Goal: Task Accomplishment & Management: Use online tool/utility

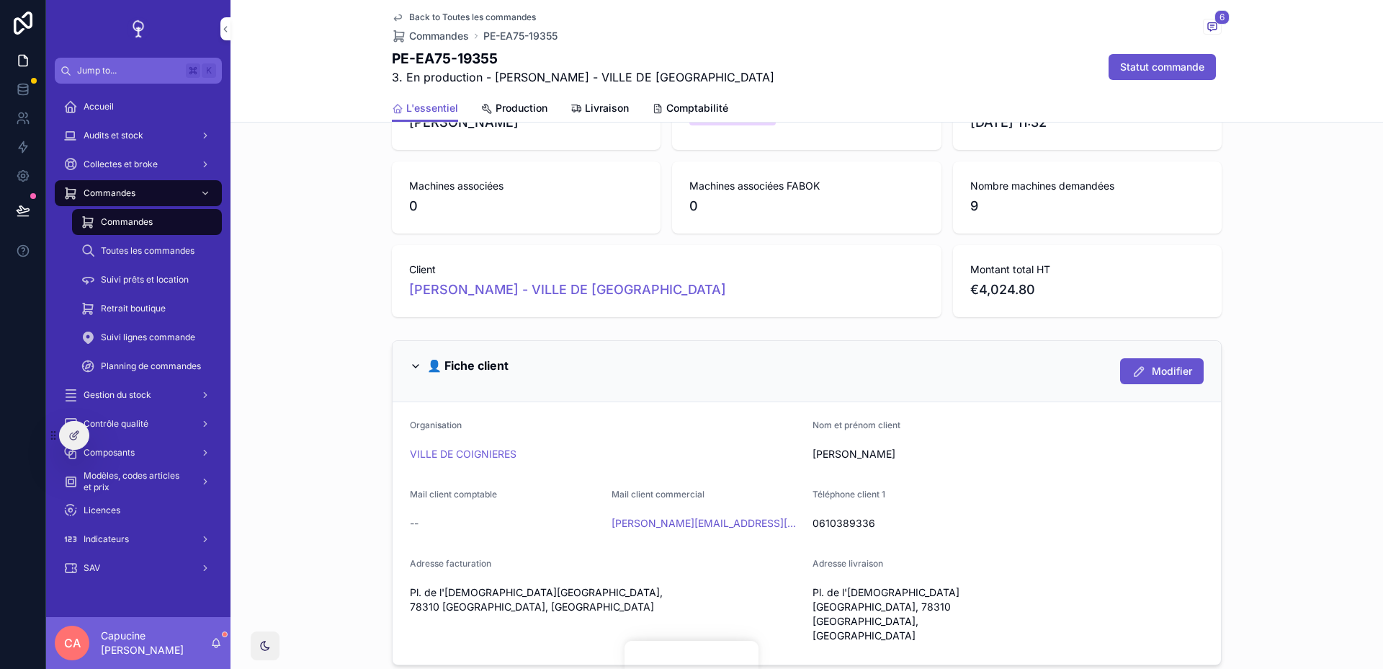
scroll to position [317, 0]
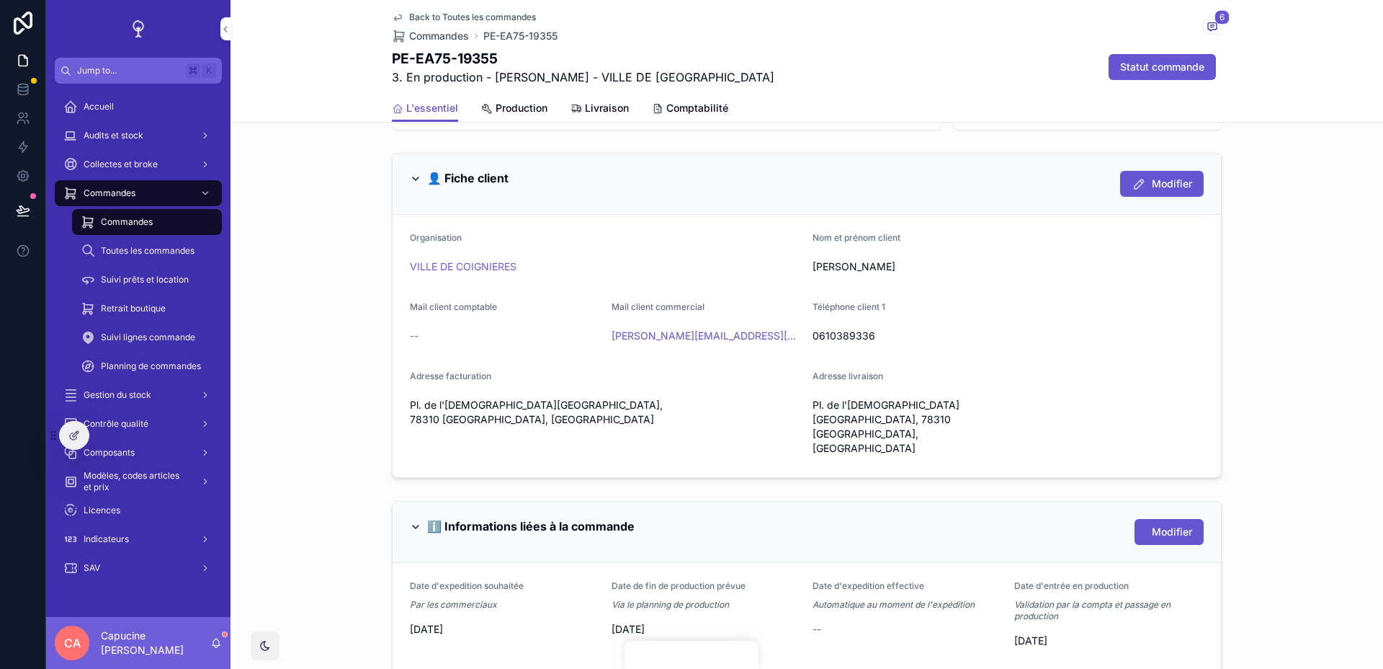
click at [695, 110] on span "Comptabilité" at bounding box center [697, 108] width 62 height 14
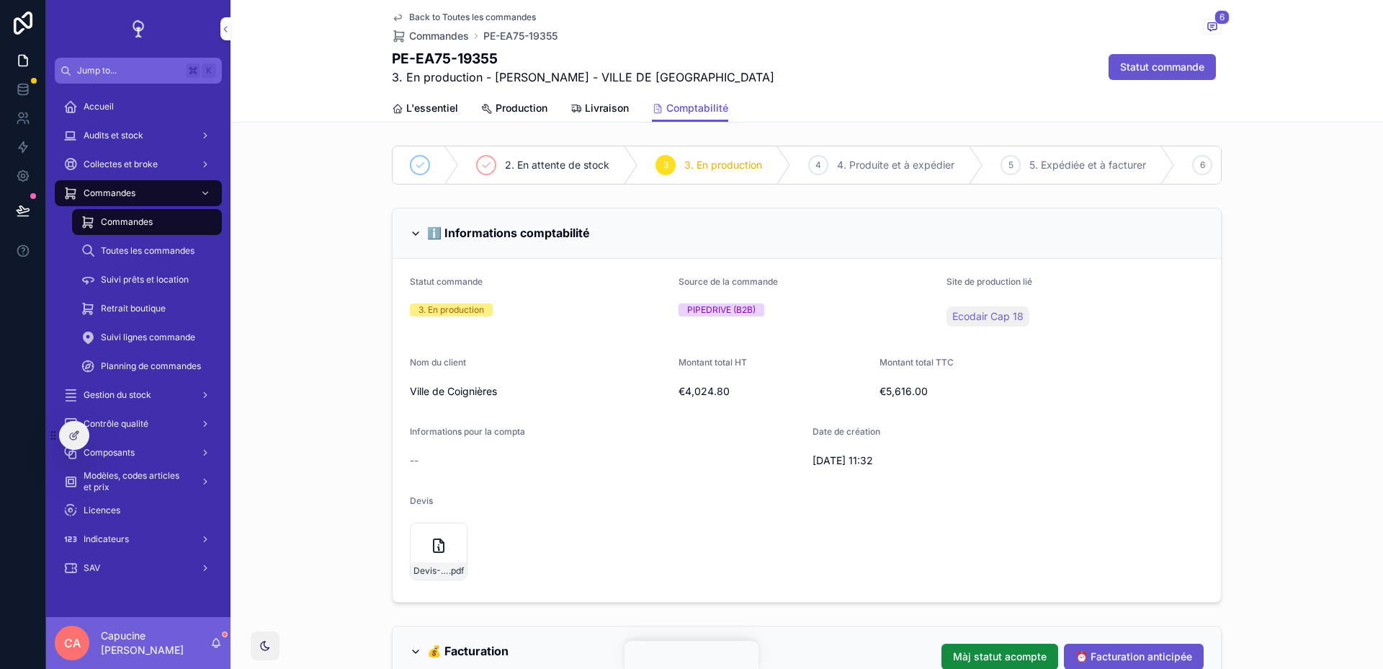
click at [571, 109] on icon "scrollable content" at bounding box center [577, 109] width 12 height 12
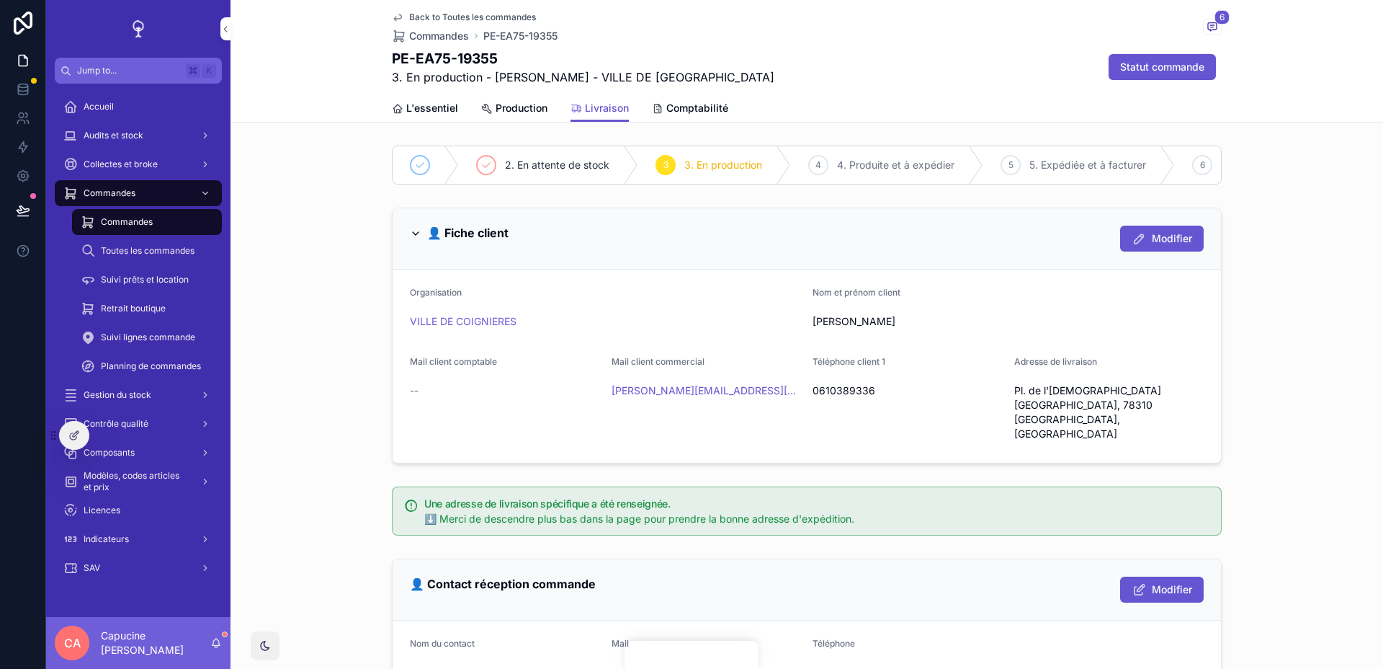
click at [517, 115] on span "Production" at bounding box center [522, 108] width 52 height 14
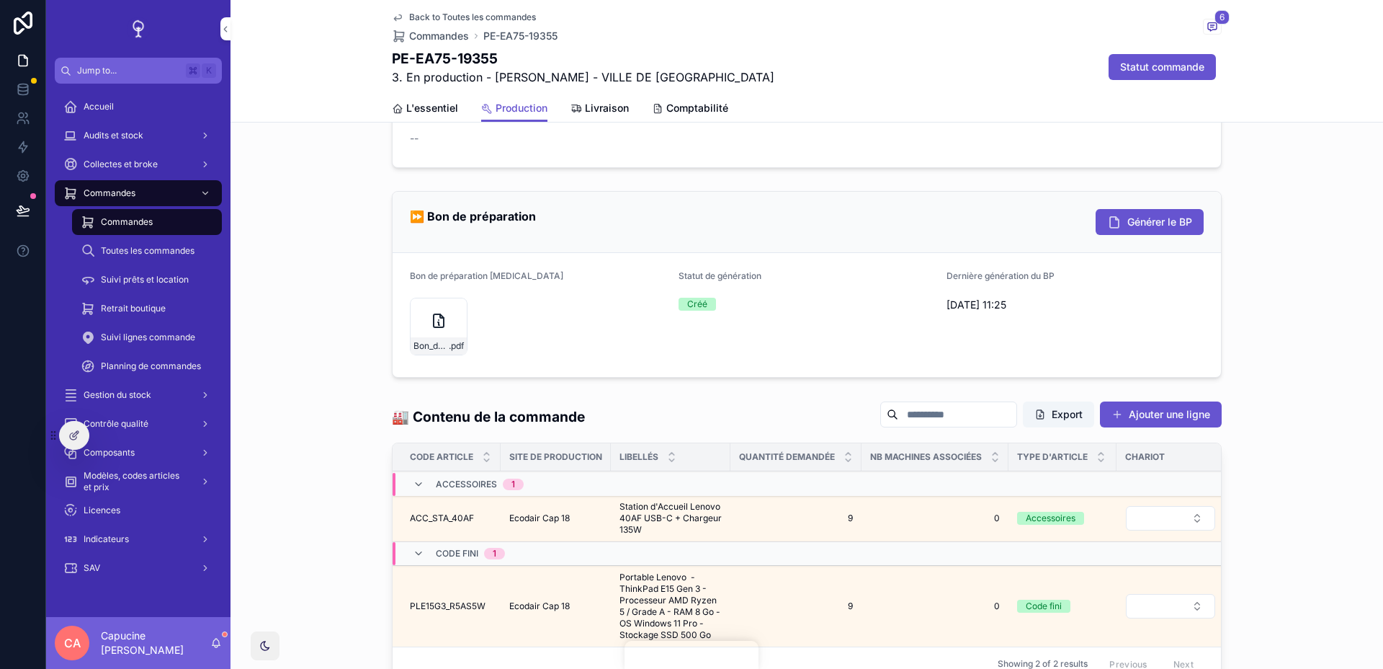
scroll to position [477, 0]
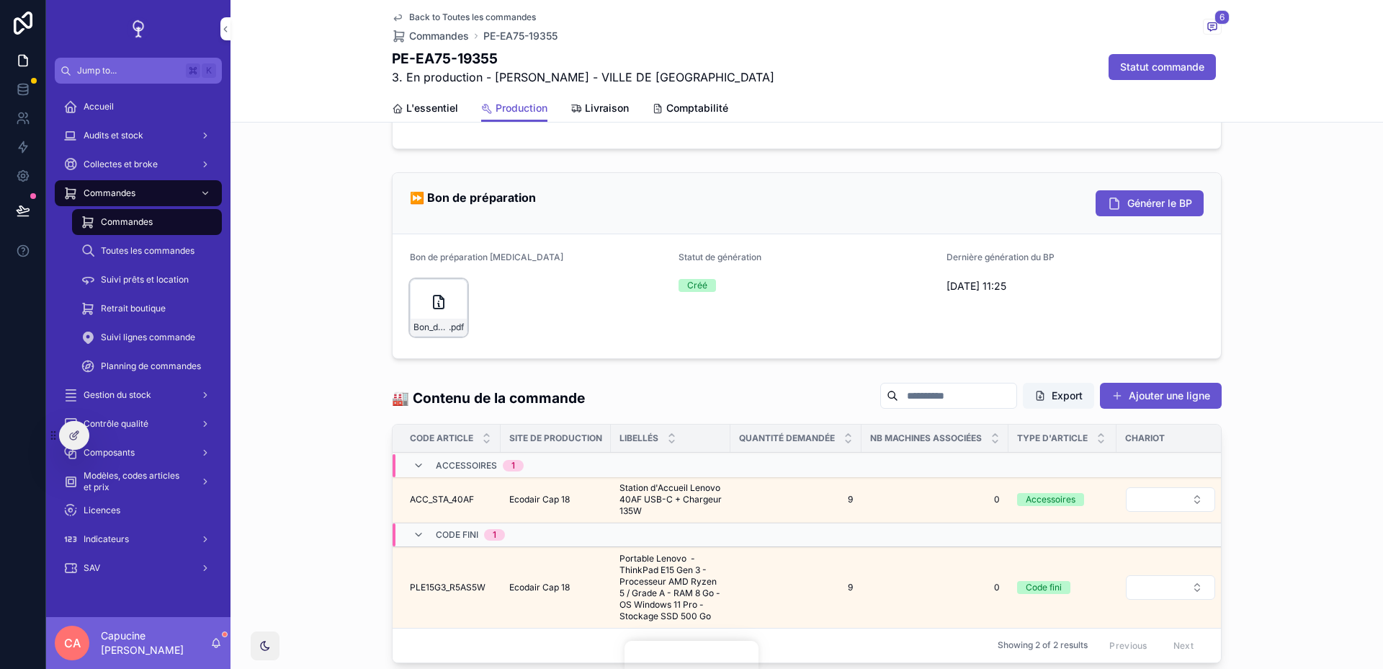
click at [456, 294] on div "Bon_de_preparation_[MEDICAL_DATA]_n_PE-EA75-19355 .pdf" at bounding box center [439, 308] width 58 height 58
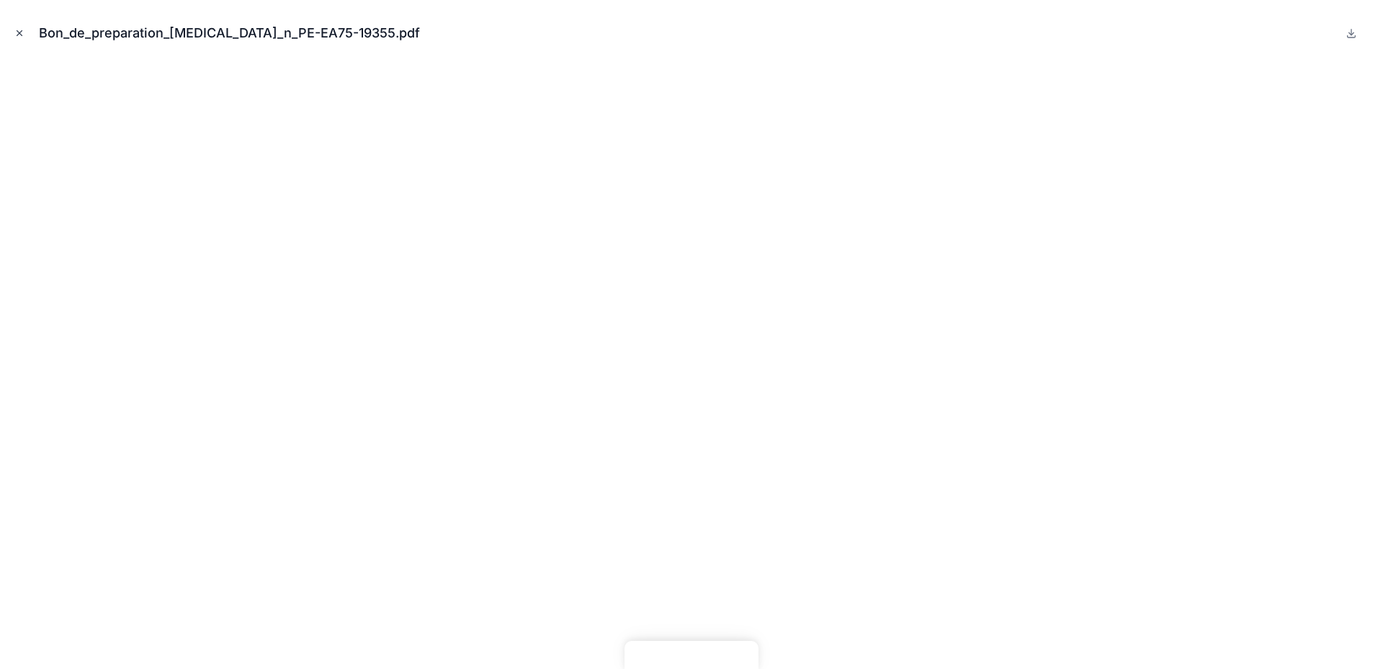
click at [12, 35] on button "Close modal" at bounding box center [20, 33] width 16 height 16
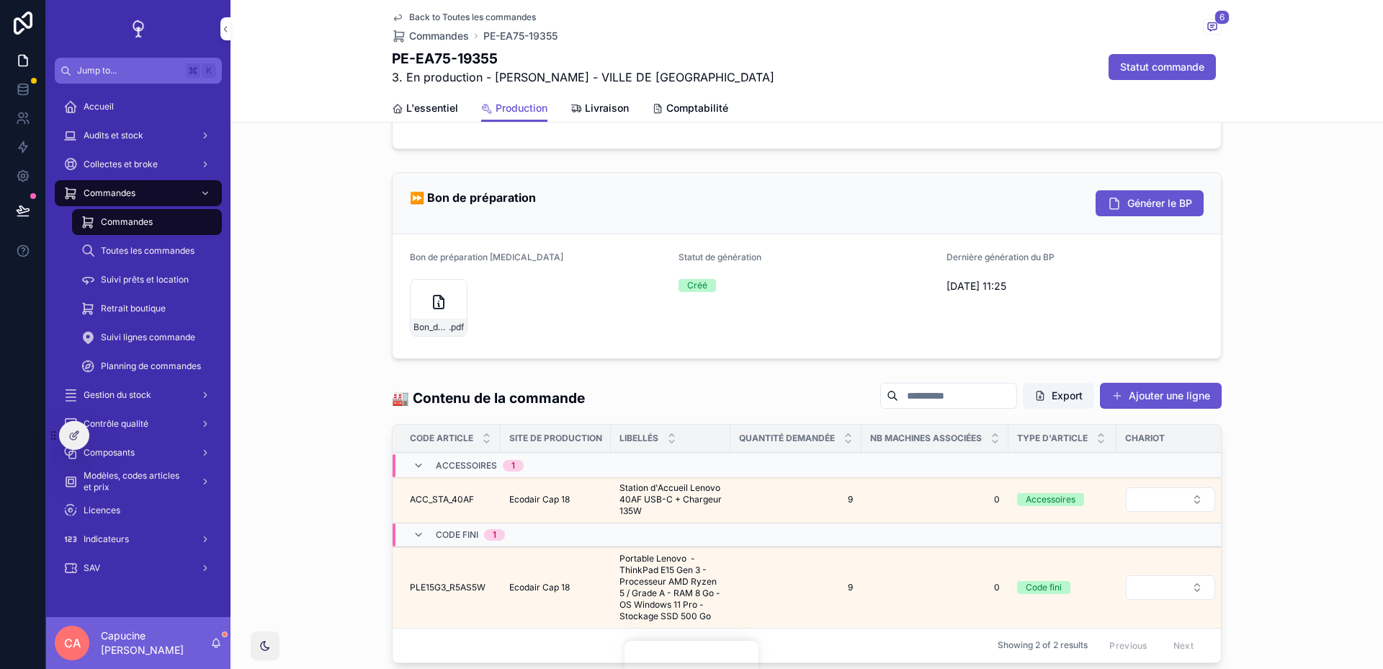
drag, startPoint x: 932, startPoint y: 318, endPoint x: 932, endPoint y: 138, distance: 179.4
click at [932, 146] on div "2. En attente de stock 3 3. En production 4 4. Produite et à expédier 5 5. Expé…" at bounding box center [807, 180] width 1153 height 1035
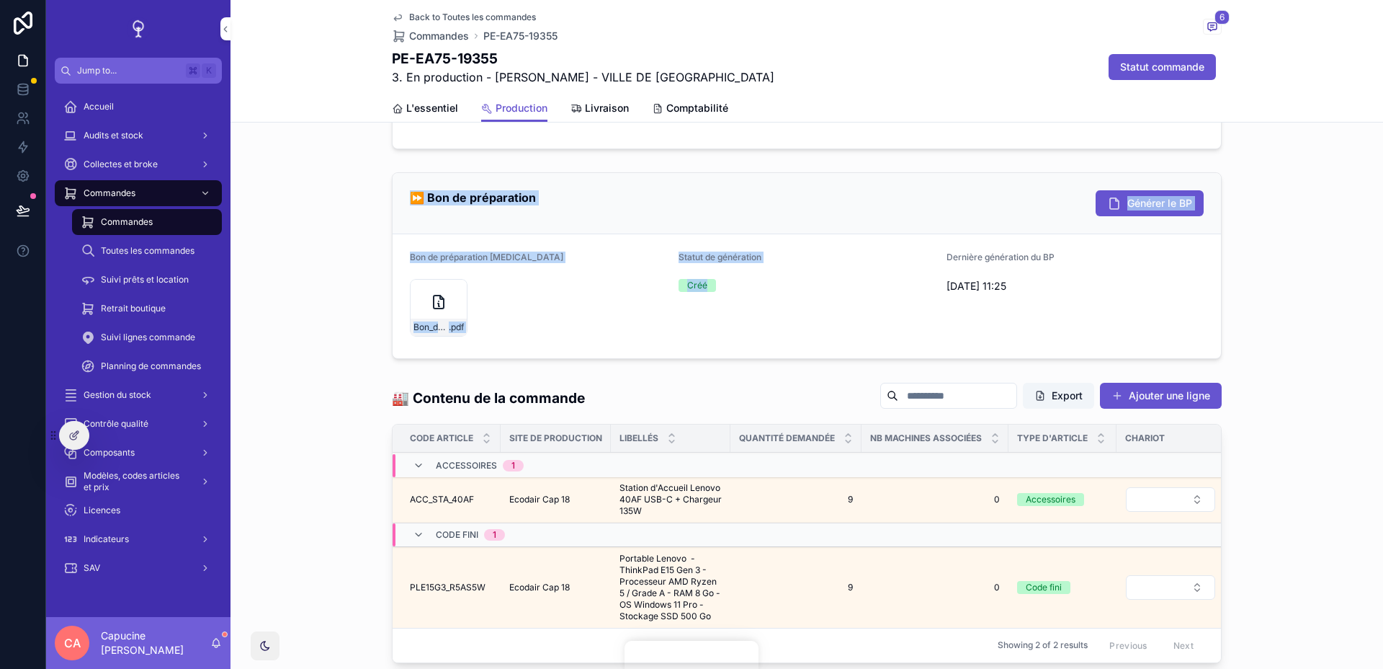
click at [932, 138] on form "Photos associées --" at bounding box center [807, 108] width 829 height 81
drag, startPoint x: 932, startPoint y: 138, endPoint x: 932, endPoint y: 319, distance: 180.9
click at [932, 319] on div "2. En attente de stock 3 3. En production 4 4. Produite et à expédier 5 5. Expé…" at bounding box center [807, 180] width 1153 height 1035
click at [932, 319] on div "Statut de génération Créé" at bounding box center [807, 295] width 257 height 89
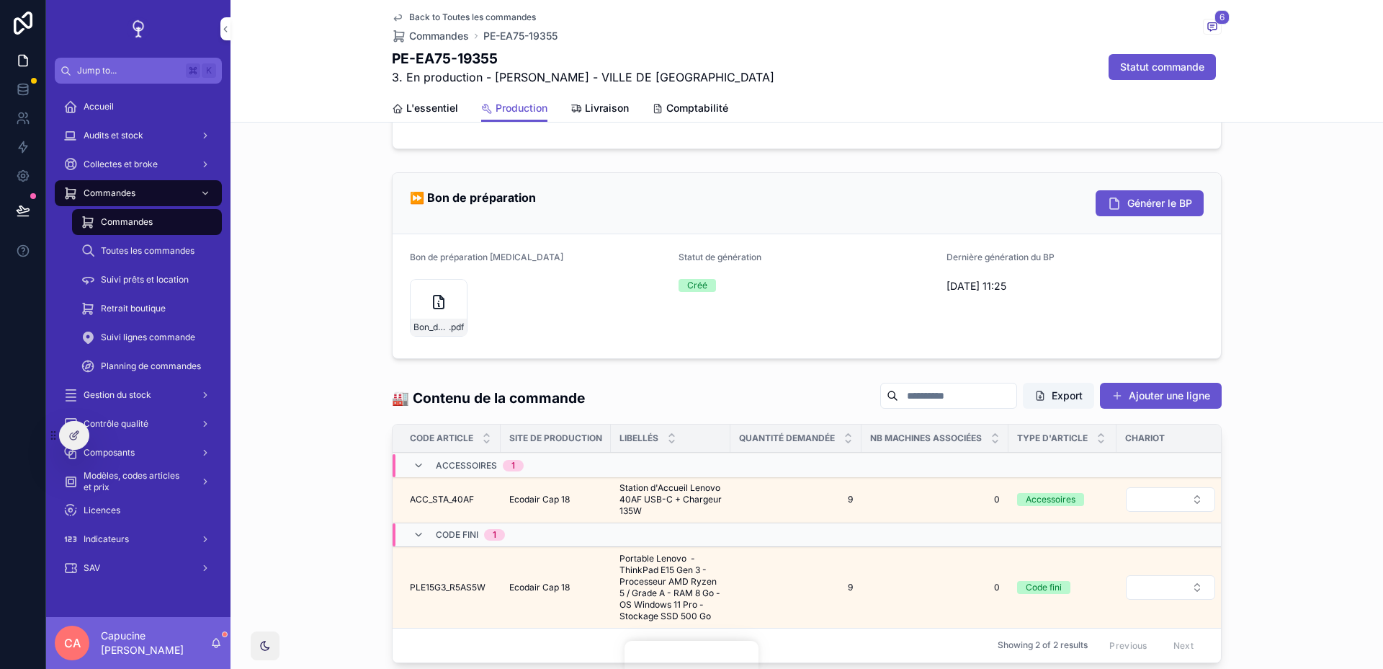
drag, startPoint x: 932, startPoint y: 319, endPoint x: 932, endPoint y: 259, distance: 60.5
click at [932, 272] on div "Statut de génération Créé" at bounding box center [807, 295] width 257 height 89
click at [932, 259] on div "Statut de génération" at bounding box center [807, 259] width 257 height 17
click at [1171, 218] on div "⏩ Bon de préparation Générer le BP" at bounding box center [807, 203] width 829 height 61
click at [1175, 214] on button "Générer le BP" at bounding box center [1150, 203] width 108 height 26
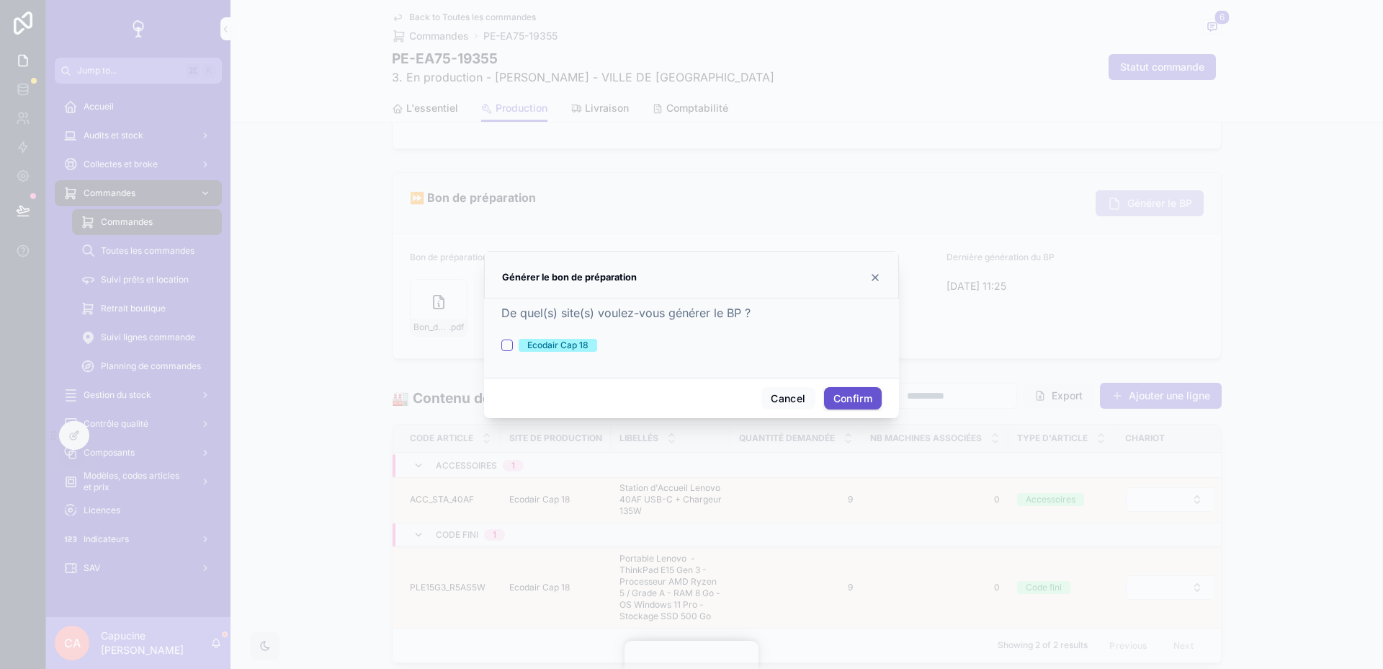
click at [877, 275] on icon at bounding box center [876, 278] width 12 height 12
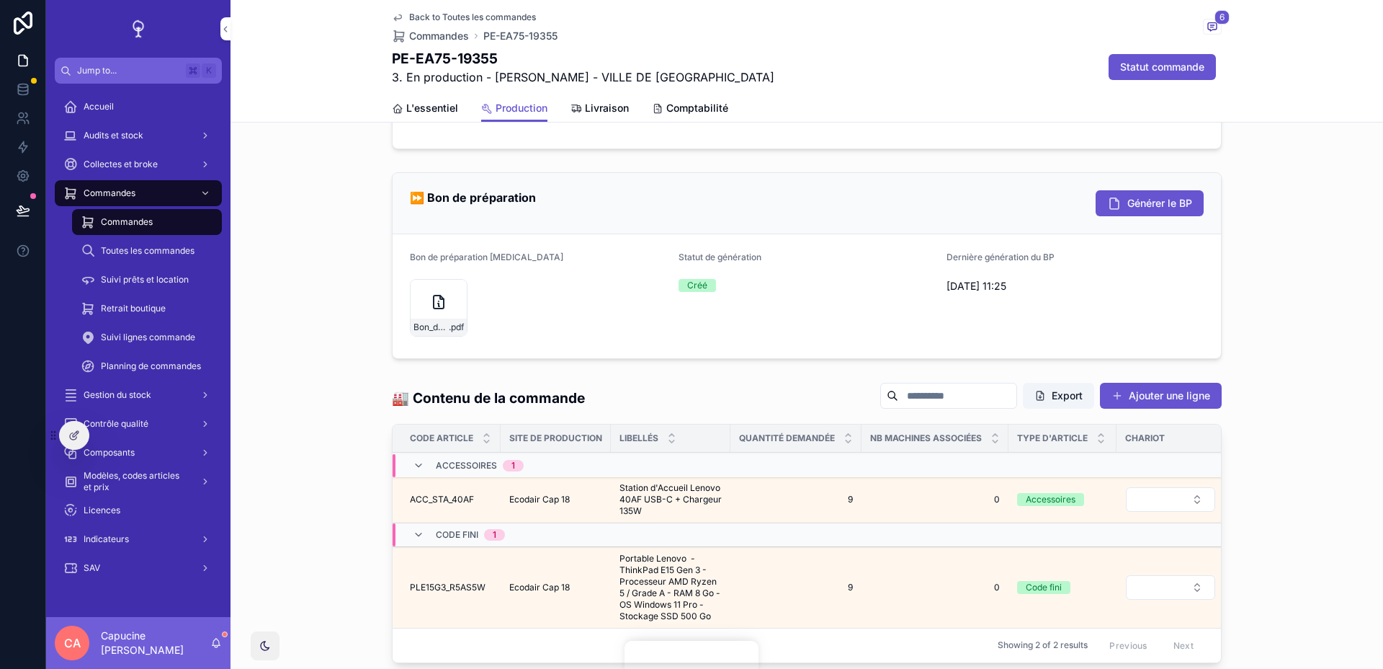
drag, startPoint x: 878, startPoint y: 316, endPoint x: 878, endPoint y: 249, distance: 67.0
click at [878, 263] on div "Statut de génération Créé" at bounding box center [807, 295] width 257 height 89
click at [878, 287] on div "Créé" at bounding box center [807, 285] width 257 height 13
drag, startPoint x: 878, startPoint y: 287, endPoint x: 875, endPoint y: 240, distance: 47.6
click at [878, 249] on form "Bon de préparation [MEDICAL_DATA] Bon_de_preparation_[MEDICAL_DATA]_n_PE-EA75-1…" at bounding box center [807, 296] width 829 height 124
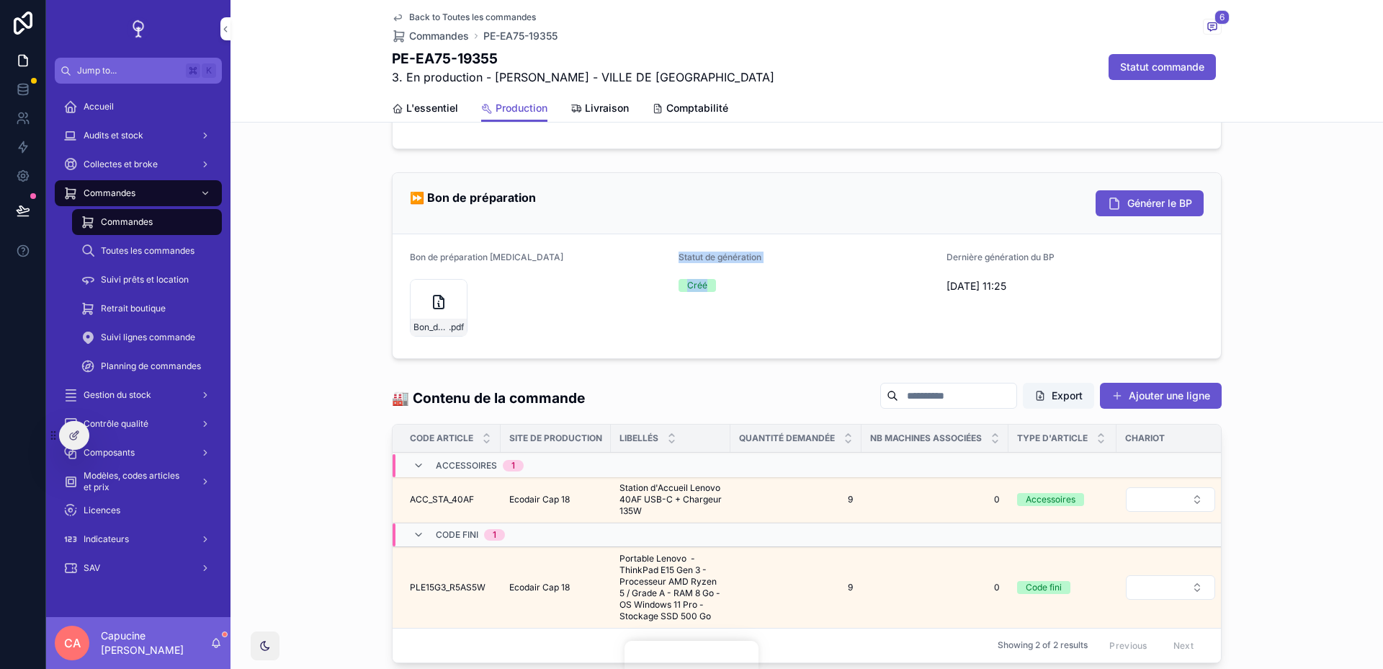
click at [875, 240] on form "Bon de préparation [MEDICAL_DATA] Bon_de_preparation_[MEDICAL_DATA]_n_PE-EA75-1…" at bounding box center [807, 296] width 829 height 124
drag, startPoint x: 875, startPoint y: 240, endPoint x: 875, endPoint y: 307, distance: 67.0
click at [875, 288] on form "Bon de préparation [MEDICAL_DATA] Bon_de_preparation_[MEDICAL_DATA]_n_PE-EA75-1…" at bounding box center [807, 296] width 829 height 124
click at [875, 307] on div "Statut de génération Créé" at bounding box center [807, 295] width 257 height 89
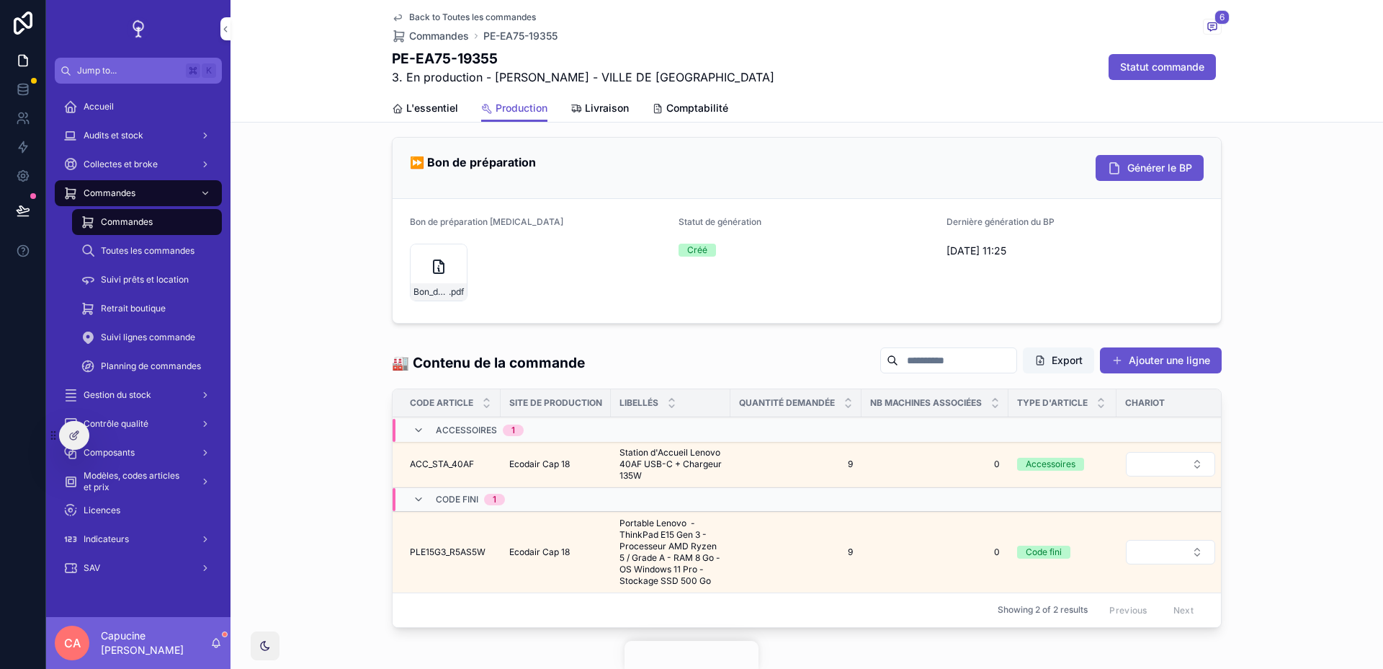
scroll to position [490, 0]
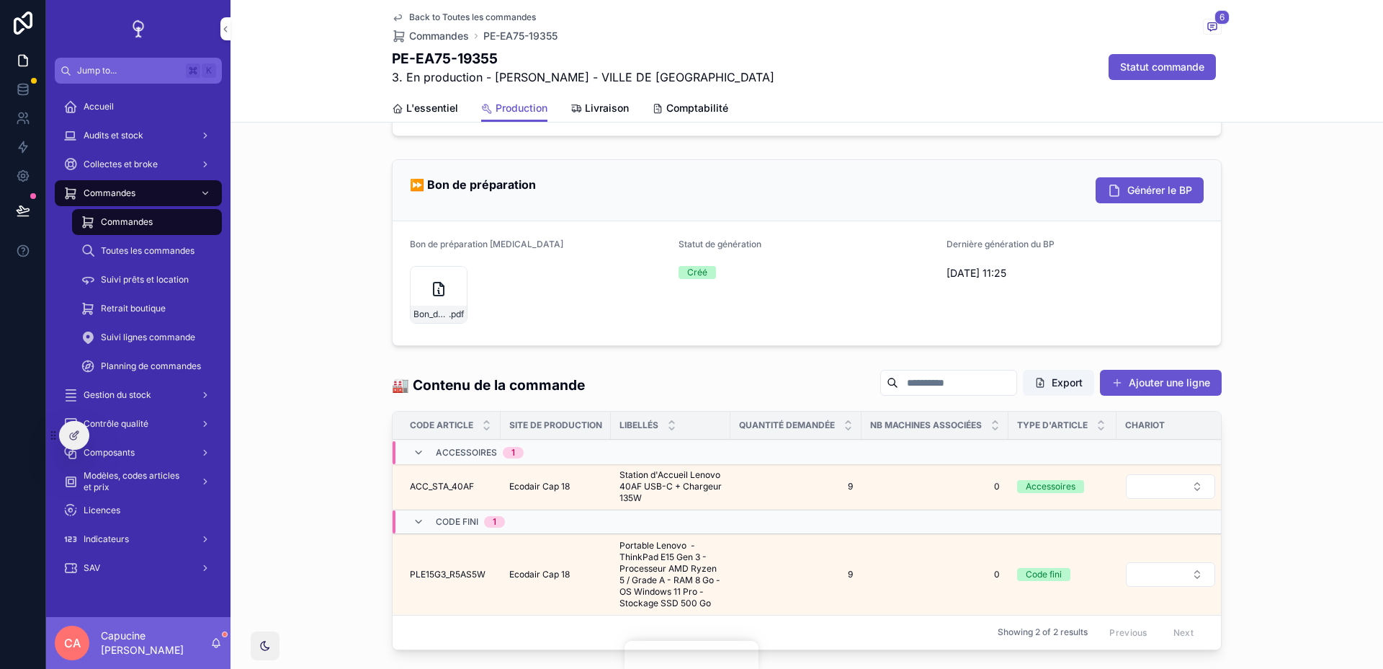
drag, startPoint x: 829, startPoint y: 325, endPoint x: 829, endPoint y: 171, distance: 154.2
click at [829, 176] on div "⏩ Bon de préparation Générer le BP Bon de préparation [MEDICAL_DATA] Bon_de_pre…" at bounding box center [807, 252] width 830 height 187
click at [911, 174] on div "⏩ Bon de préparation Générer le BP" at bounding box center [807, 190] width 829 height 61
click at [1163, 184] on span "Générer le BP" at bounding box center [1160, 190] width 65 height 14
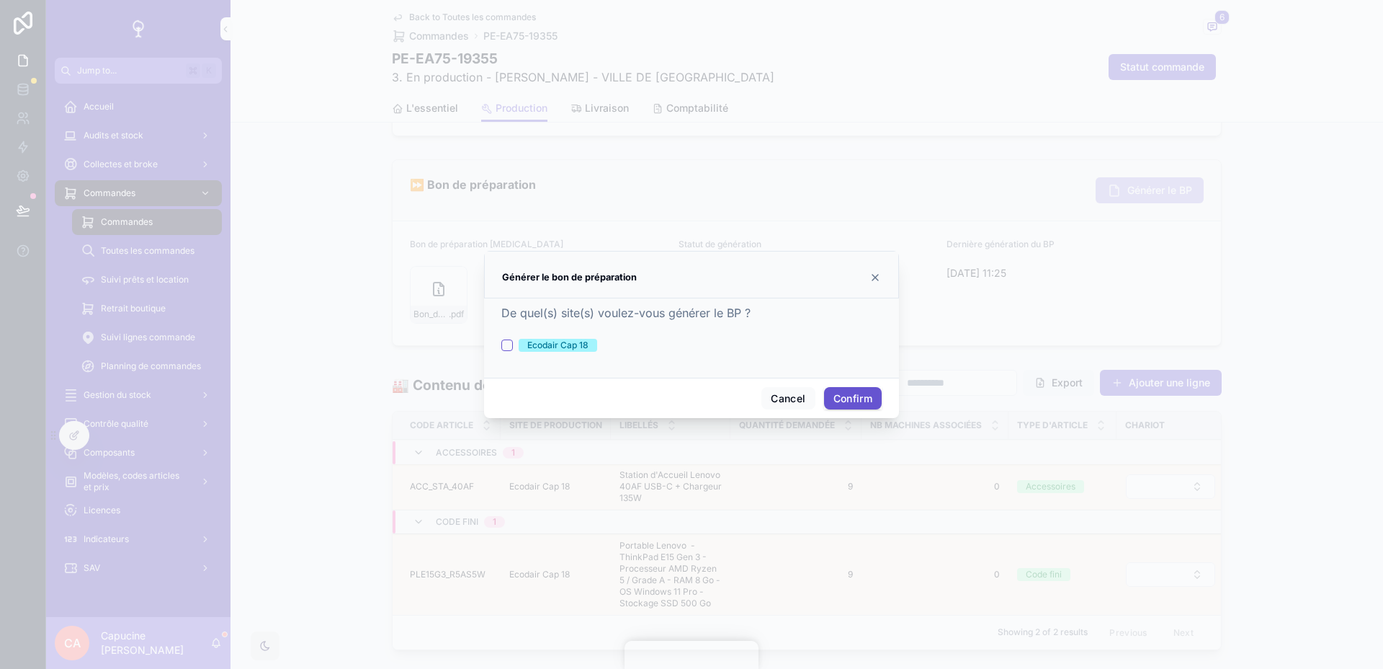
click at [878, 277] on icon at bounding box center [876, 278] width 12 height 12
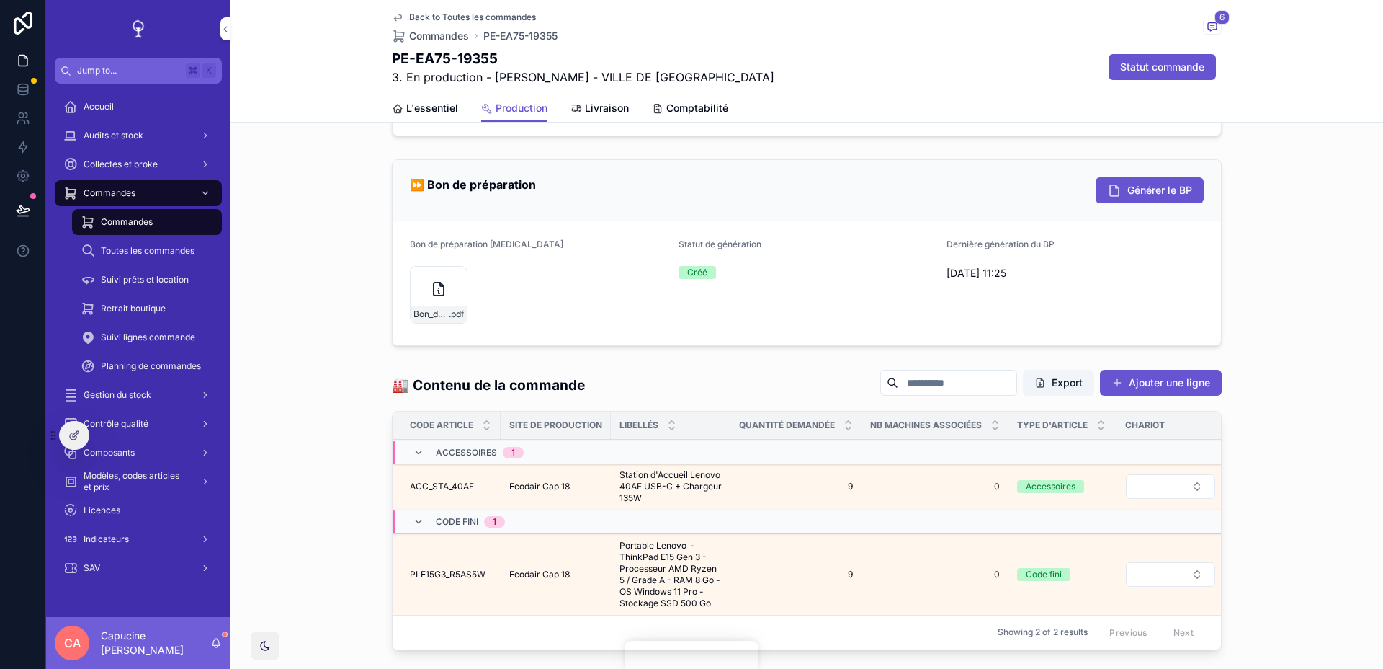
drag, startPoint x: 878, startPoint y: 277, endPoint x: 878, endPoint y: 241, distance: 36.7
click at [878, 252] on div "Statut de génération Créé" at bounding box center [807, 282] width 257 height 89
click at [878, 241] on div "Statut de génération" at bounding box center [807, 246] width 257 height 17
drag, startPoint x: 878, startPoint y: 241, endPoint x: 878, endPoint y: 271, distance: 30.3
click at [878, 255] on div "Statut de génération" at bounding box center [807, 246] width 257 height 17
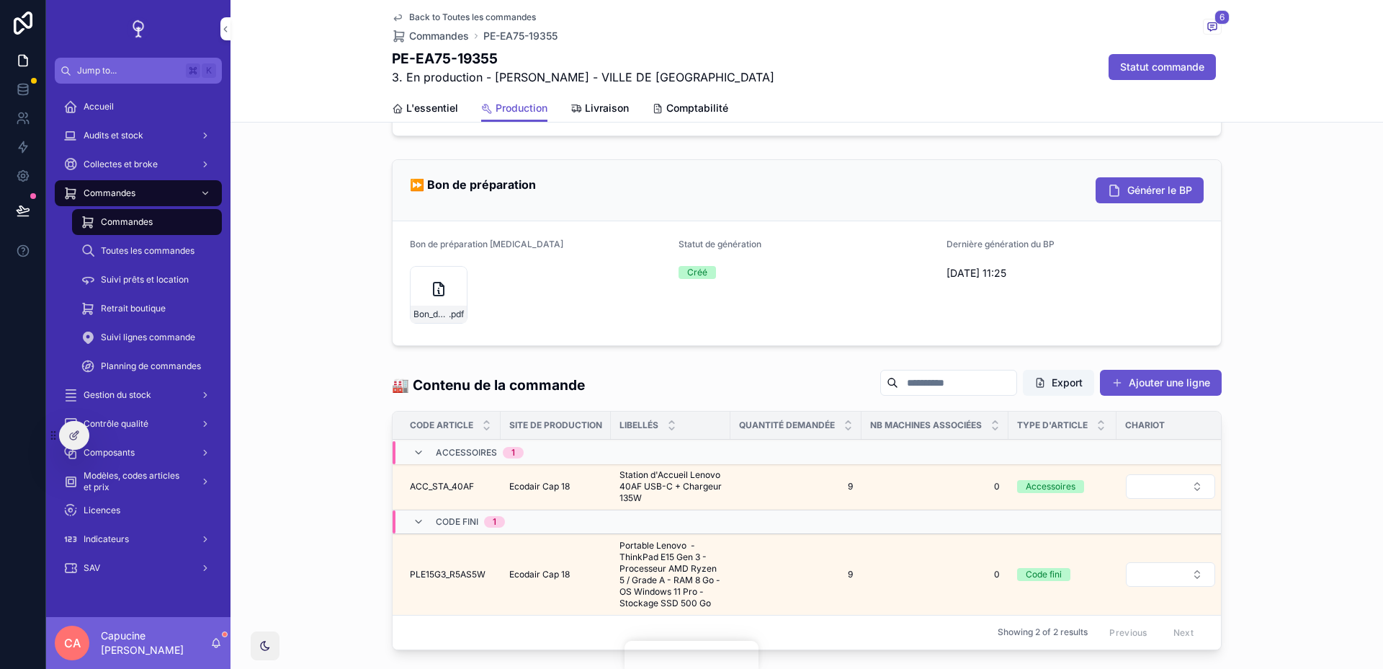
click at [878, 271] on div "Créé" at bounding box center [807, 272] width 257 height 13
click at [883, 249] on div "Statut de génération" at bounding box center [807, 246] width 257 height 17
click at [883, 256] on div "Statut de génération Créé" at bounding box center [807, 282] width 257 height 89
drag, startPoint x: 824, startPoint y: 352, endPoint x: 821, endPoint y: 264, distance: 88.0
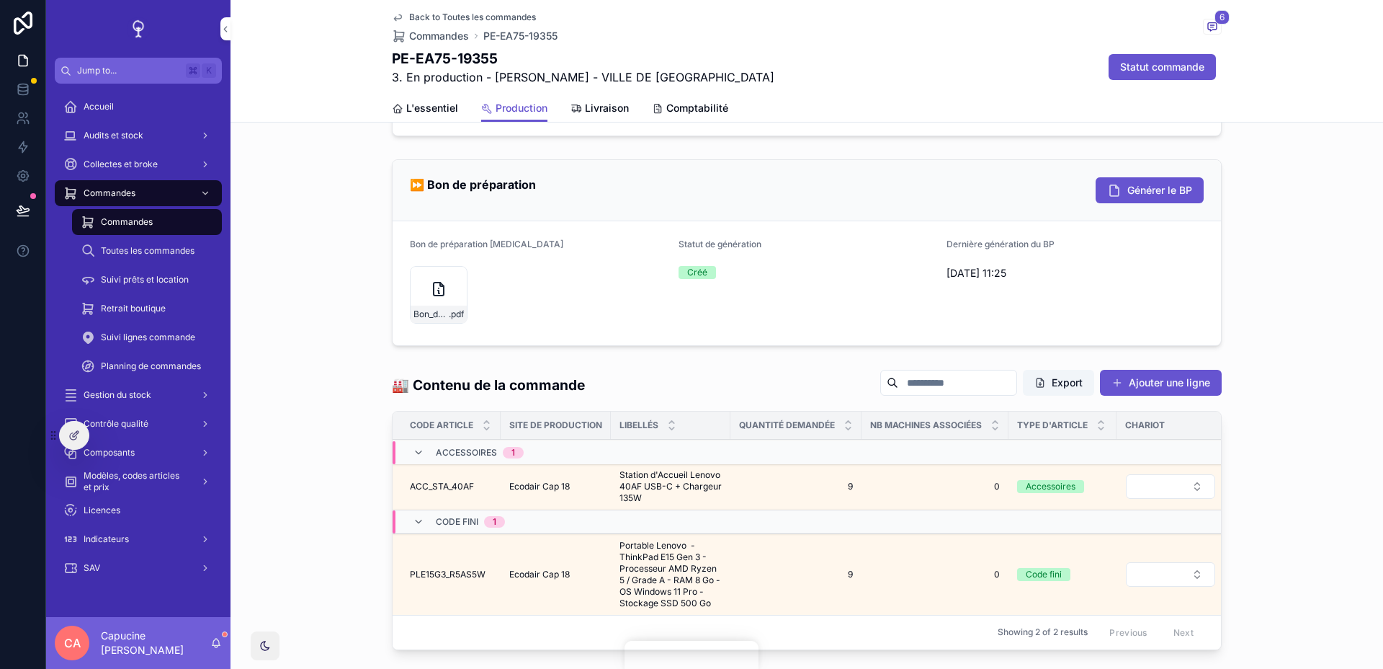
click at [821, 264] on div "⏩ Bon de préparation Générer le BP Bon de préparation [MEDICAL_DATA] Bon_de_pre…" at bounding box center [807, 252] width 1153 height 198
click at [821, 264] on div "Créé" at bounding box center [807, 273] width 257 height 22
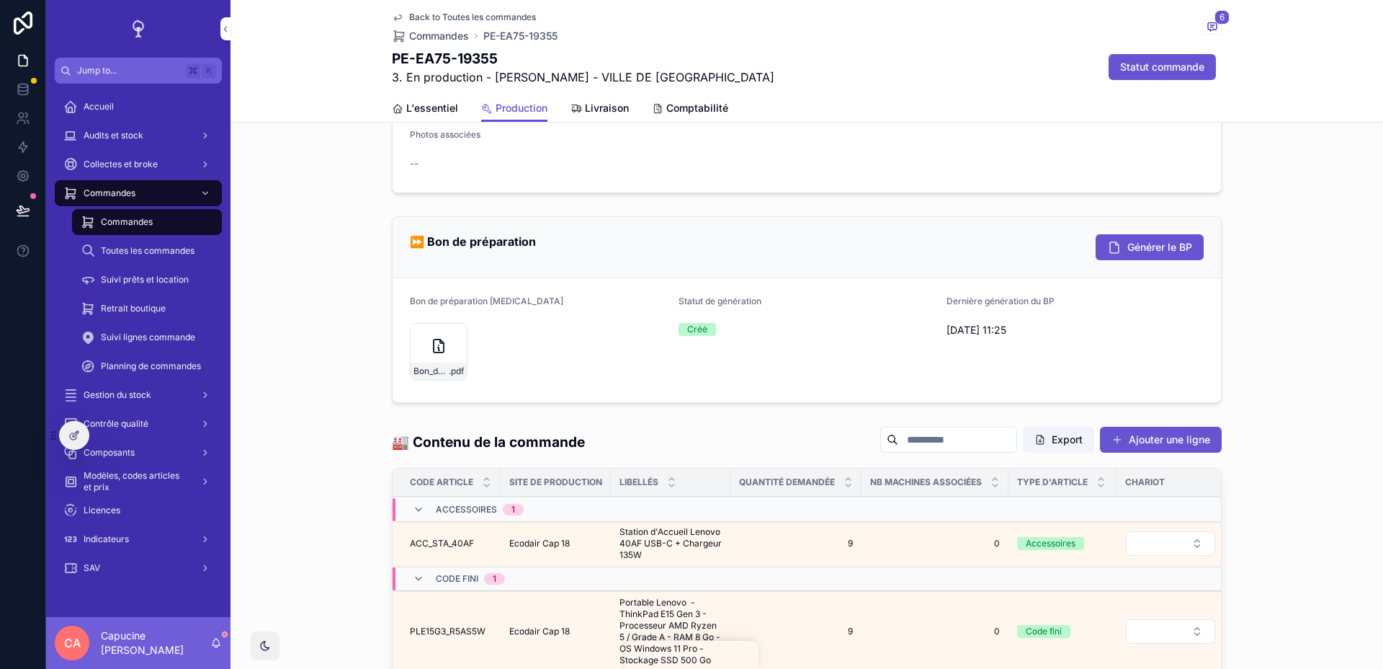
scroll to position [419, 0]
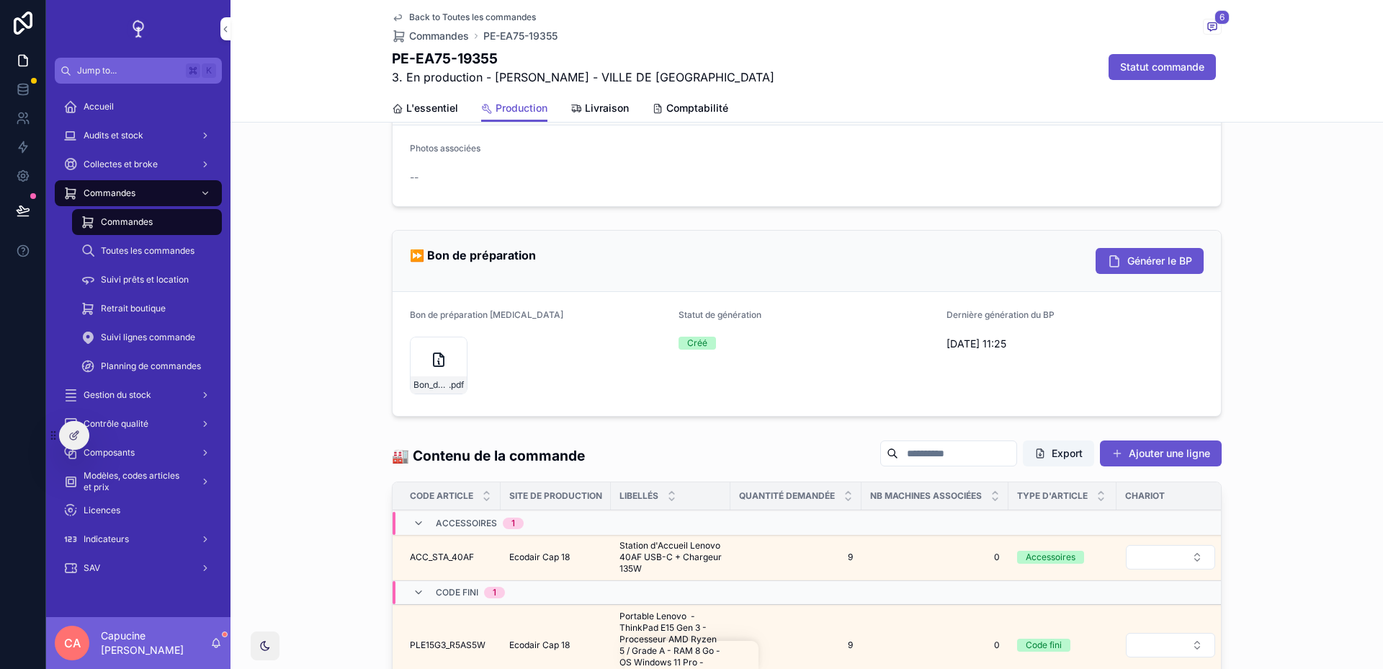
drag, startPoint x: 827, startPoint y: 316, endPoint x: 827, endPoint y: 270, distance: 45.4
click at [827, 274] on div "⏩ Bon de préparation Générer le BP Bon de préparation [MEDICAL_DATA] Bon_de_pre…" at bounding box center [807, 323] width 830 height 187
click at [827, 270] on div "⏩ Bon de préparation Générer le BP" at bounding box center [807, 261] width 794 height 26
click at [982, 178] on form "Photos associées --" at bounding box center [807, 165] width 829 height 81
drag, startPoint x: 953, startPoint y: 221, endPoint x: 953, endPoint y: 332, distance: 111.0
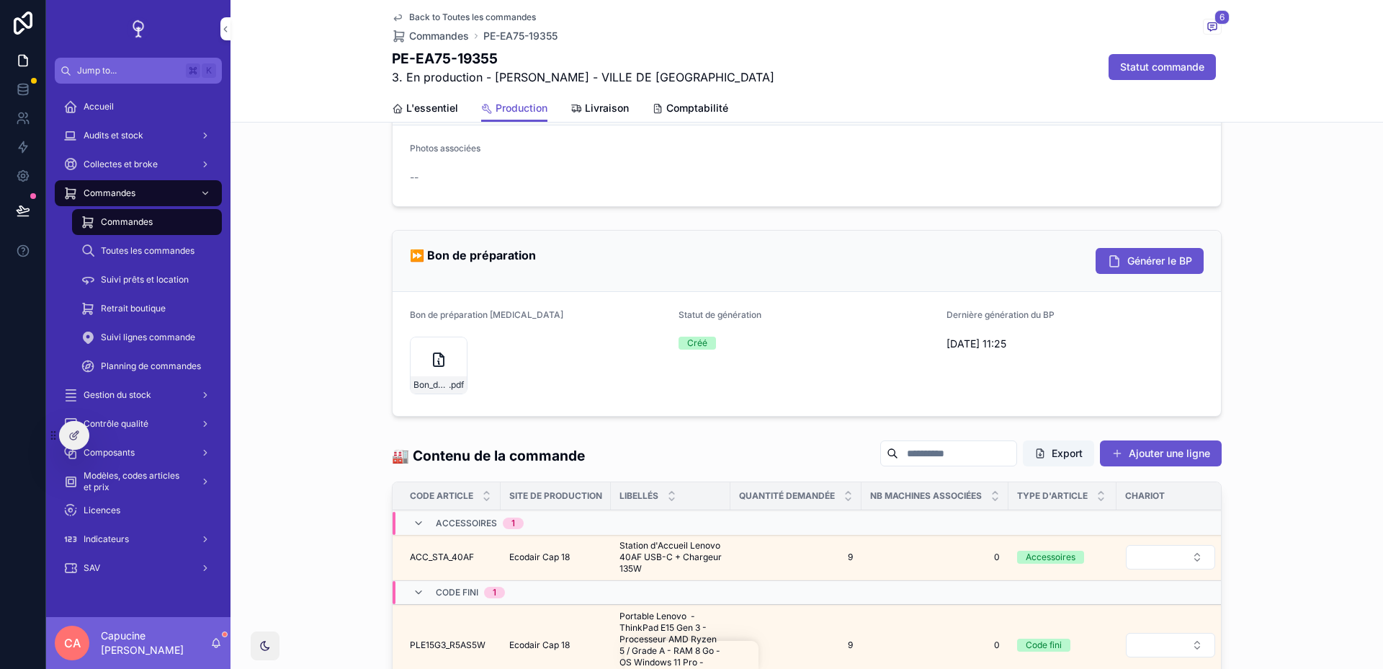
click at [953, 332] on div "2. En attente de stock 3 3. En production 4 4. Produite et à expédier 5 5. Expé…" at bounding box center [807, 237] width 1153 height 1035
click at [953, 332] on div "[DATE] 11:25" at bounding box center [1075, 343] width 257 height 23
drag, startPoint x: 953, startPoint y: 332, endPoint x: 953, endPoint y: 245, distance: 87.2
click at [953, 245] on div "⏩ Bon de préparation Générer le BP Bon de préparation [MEDICAL_DATA] Bon_de_pre…" at bounding box center [807, 323] width 830 height 187
click at [953, 245] on div "⏩ Bon de préparation Générer le BP" at bounding box center [807, 261] width 829 height 61
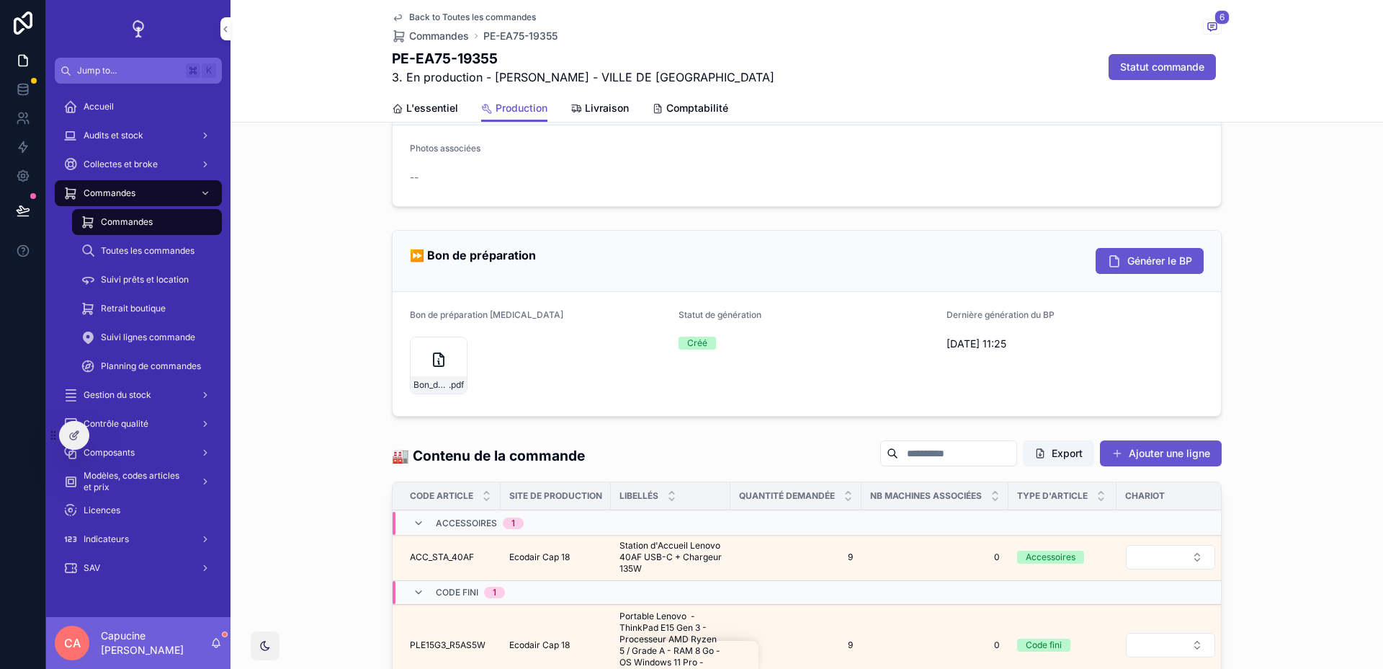
click at [953, 245] on div "⏩ Bon de préparation Générer le BP" at bounding box center [807, 261] width 829 height 61
drag, startPoint x: 952, startPoint y: 255, endPoint x: 952, endPoint y: 225, distance: 30.3
click at [952, 230] on div "⏩ Bon de préparation Générer le BP Bon de préparation [MEDICAL_DATA] Bon_de_pre…" at bounding box center [807, 323] width 830 height 187
click at [952, 225] on div "⏩ Bon de préparation Générer le BP Bon de préparation [MEDICAL_DATA] Bon_de_pre…" at bounding box center [807, 323] width 1153 height 198
